Goal: Task Accomplishment & Management: Use online tool/utility

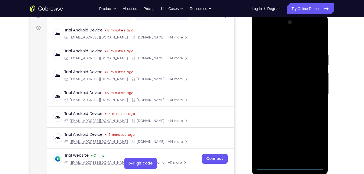
click at [290, 164] on div at bounding box center [290, 94] width 68 height 152
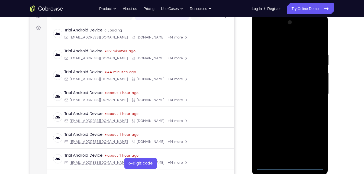
click at [291, 164] on div at bounding box center [290, 94] width 68 height 152
click at [287, 165] on div at bounding box center [290, 94] width 68 height 152
click at [288, 165] on div at bounding box center [290, 94] width 68 height 152
click at [310, 140] on div at bounding box center [290, 94] width 68 height 152
click at [259, 31] on div at bounding box center [290, 94] width 68 height 152
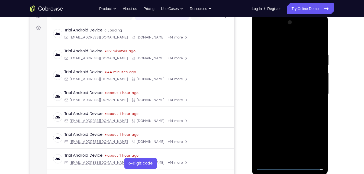
click at [310, 91] on div at bounding box center [290, 94] width 68 height 152
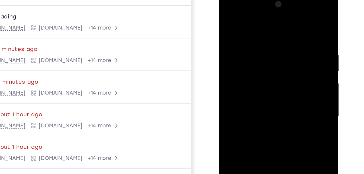
click at [251, 82] on div at bounding box center [257, 72] width 68 height 152
click at [255, 69] on div at bounding box center [257, 72] width 68 height 152
click at [247, 61] on div at bounding box center [257, 72] width 68 height 152
click at [245, 69] on div at bounding box center [257, 72] width 68 height 152
click at [249, 89] on div at bounding box center [257, 72] width 68 height 152
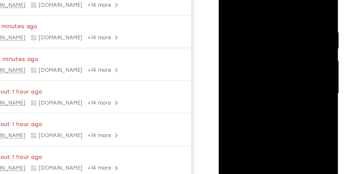
click at [250, 61] on div at bounding box center [257, 49] width 68 height 152
click at [258, 65] on div at bounding box center [257, 49] width 68 height 152
click at [287, 0] on div at bounding box center [257, 49] width 68 height 152
click at [285, 2] on div at bounding box center [257, 49] width 68 height 152
click at [264, 54] on div at bounding box center [257, 49] width 68 height 152
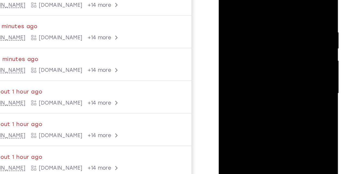
click at [264, 54] on div at bounding box center [257, 49] width 68 height 152
click at [248, 17] on div at bounding box center [257, 49] width 68 height 152
click at [230, 0] on div at bounding box center [257, 49] width 68 height 152
click at [227, 0] on div at bounding box center [257, 49] width 68 height 152
click at [238, 27] on div at bounding box center [257, 49] width 68 height 152
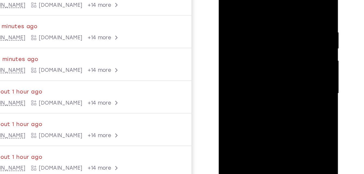
click at [228, 0] on div at bounding box center [257, 49] width 68 height 152
click at [240, 8] on div at bounding box center [257, 49] width 68 height 152
click at [240, 36] on div at bounding box center [257, 49] width 68 height 152
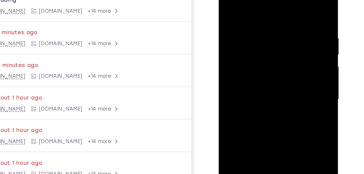
click at [283, 38] on div at bounding box center [257, 55] width 68 height 152
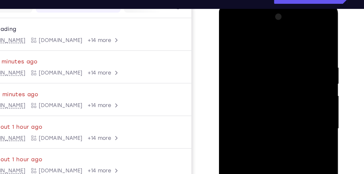
click at [286, 62] on div at bounding box center [257, 84] width 68 height 152
click at [286, 65] on div at bounding box center [257, 84] width 68 height 152
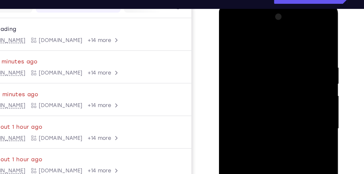
click at [285, 59] on div at bounding box center [257, 84] width 68 height 152
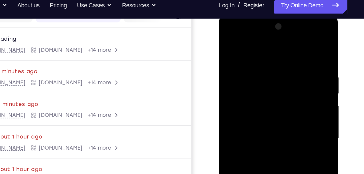
click at [228, 86] on div at bounding box center [257, 94] width 68 height 152
click at [227, 86] on div at bounding box center [257, 94] width 68 height 152
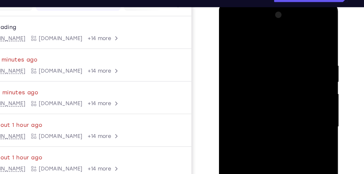
click at [286, 57] on div at bounding box center [257, 82] width 68 height 152
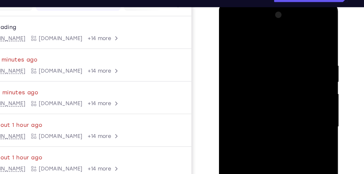
click at [286, 57] on div at bounding box center [257, 82] width 68 height 152
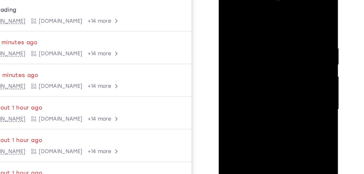
click at [286, 51] on div at bounding box center [257, 65] width 68 height 152
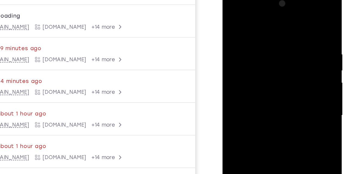
click at [291, 54] on div at bounding box center [261, 71] width 68 height 152
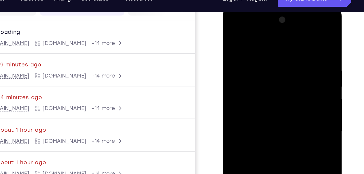
click at [293, 66] on div at bounding box center [261, 87] width 68 height 152
click at [294, 50] on div at bounding box center [261, 87] width 68 height 152
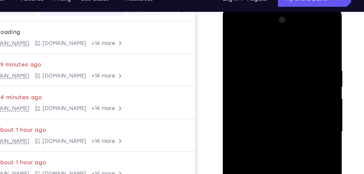
click at [294, 50] on div at bounding box center [261, 87] width 68 height 152
click at [287, 48] on div at bounding box center [261, 87] width 68 height 152
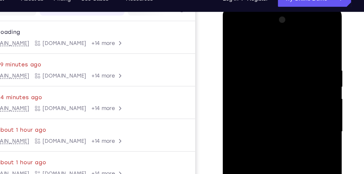
click at [287, 48] on div at bounding box center [261, 87] width 68 height 152
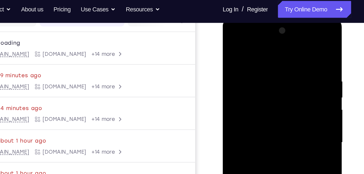
click at [290, 27] on div at bounding box center [261, 98] width 68 height 152
drag, startPoint x: 270, startPoint y: 39, endPoint x: 271, endPoint y: 125, distance: 86.0
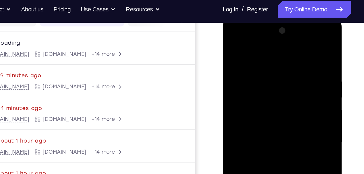
click at [271, 125] on div at bounding box center [261, 98] width 68 height 152
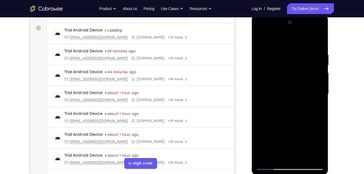
click at [316, 68] on div at bounding box center [290, 94] width 68 height 152
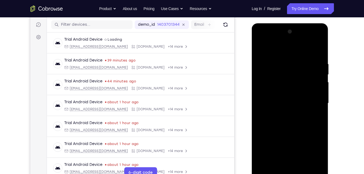
scroll to position [66, 0]
click at [320, 33] on div at bounding box center [290, 104] width 68 height 152
click at [320, 34] on div at bounding box center [290, 104] width 68 height 152
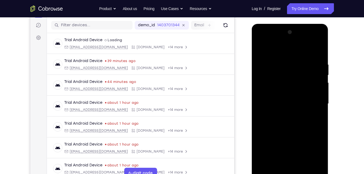
click at [320, 34] on div at bounding box center [290, 104] width 68 height 152
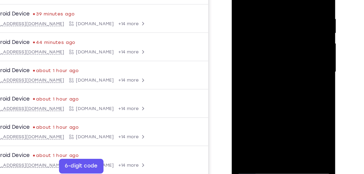
scroll to position [72, 0]
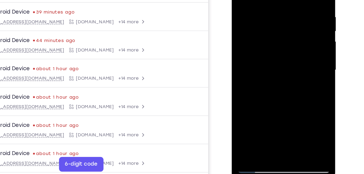
drag, startPoint x: 279, startPoint y: 54, endPoint x: 276, endPoint y: 14, distance: 41.0
click at [276, 14] on div at bounding box center [270, 42] width 68 height 152
drag, startPoint x: 269, startPoint y: 73, endPoint x: 269, endPoint y: 11, distance: 61.8
click at [269, 11] on div at bounding box center [270, 42] width 68 height 152
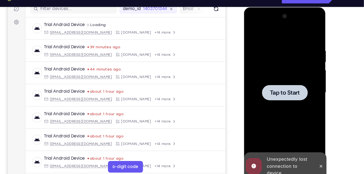
scroll to position [81, 0]
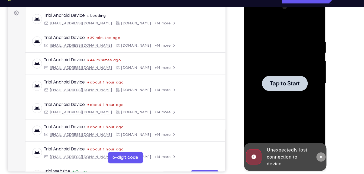
click at [315, 147] on icon at bounding box center [316, 147] width 4 height 4
